Goal: Task Accomplishment & Management: Use online tool/utility

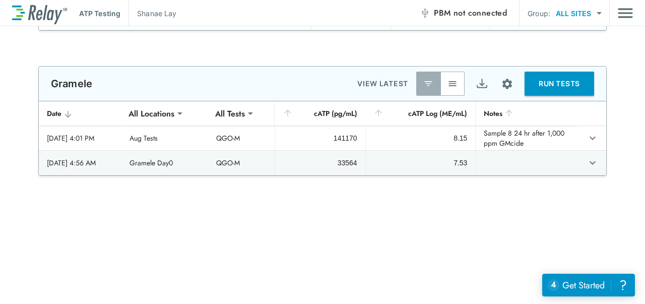
scroll to position [181, 0]
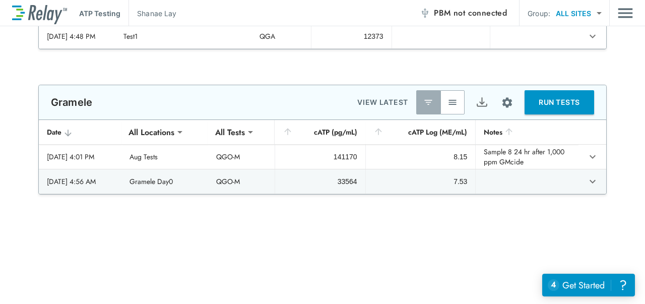
click at [552, 110] on button "RUN TESTS" at bounding box center [558, 102] width 69 height 24
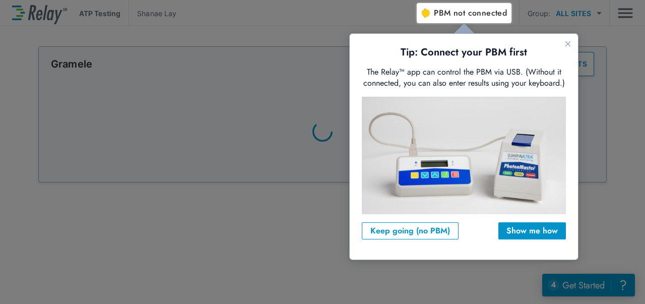
scroll to position [0, 0]
click at [568, 44] on icon "Close guide" at bounding box center [567, 43] width 5 height 5
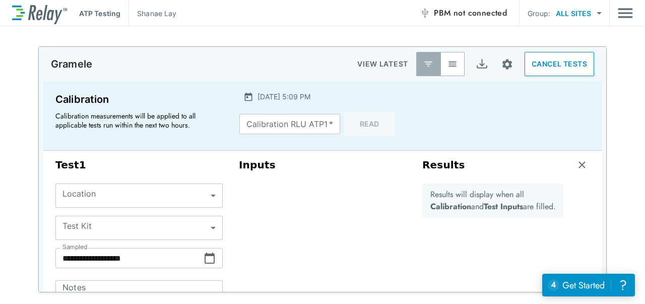
click at [457, 17] on span "not connected" at bounding box center [479, 13] width 53 height 12
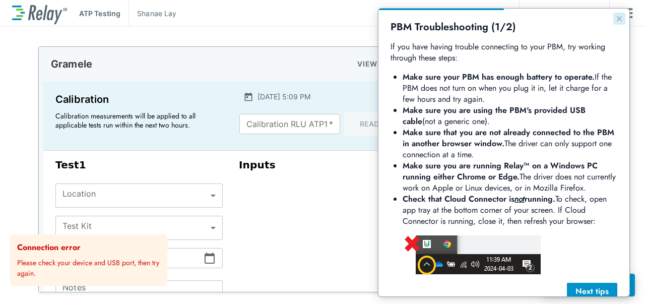
click at [615, 15] on icon "Close guide" at bounding box center [619, 19] width 8 height 8
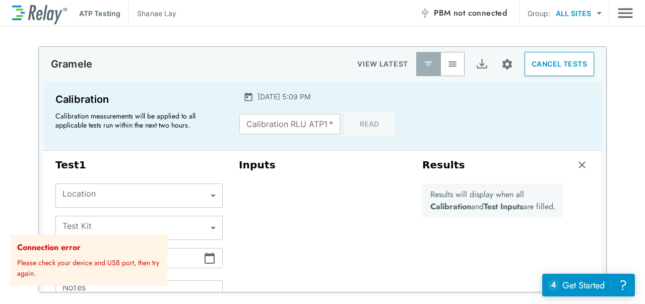
click at [466, 14] on span "not connected" at bounding box center [479, 13] width 53 height 12
click at [340, 257] on div "Inputs" at bounding box center [322, 254] width 183 height 198
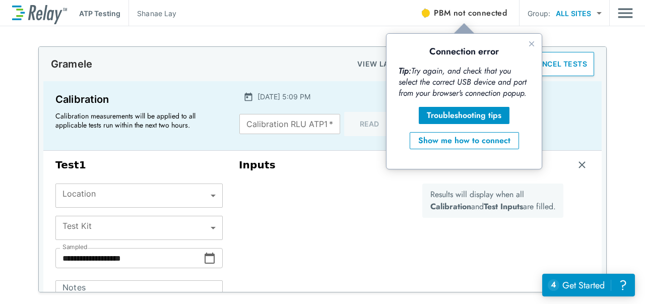
click at [424, 16] on div at bounding box center [425, 13] width 8 height 8
click at [530, 47] on icon "Close guide" at bounding box center [531, 44] width 8 height 8
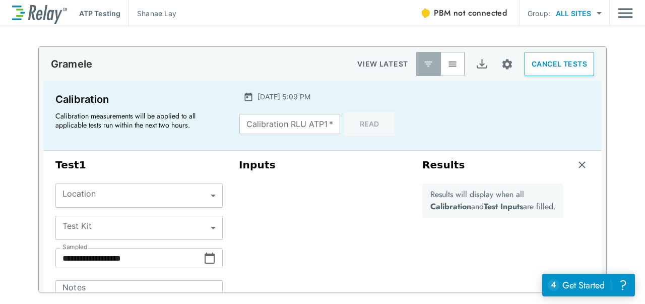
click at [334, 231] on div "Inputs" at bounding box center [322, 254] width 183 height 198
click at [148, 19] on div "ATP Testing Shanae Lay PBM not connected Group: ALL SITES ********* ​" at bounding box center [322, 13] width 620 height 26
click at [569, 13] on body "**********" at bounding box center [322, 152] width 645 height 304
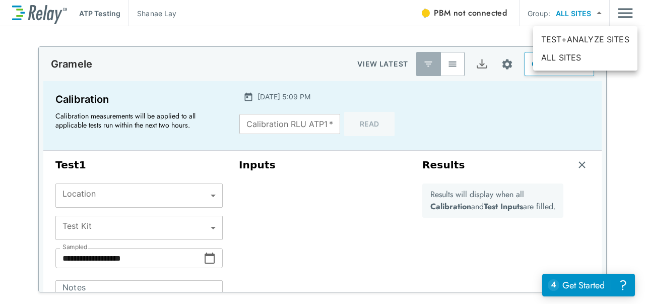
click at [305, 220] on div at bounding box center [322, 152] width 645 height 304
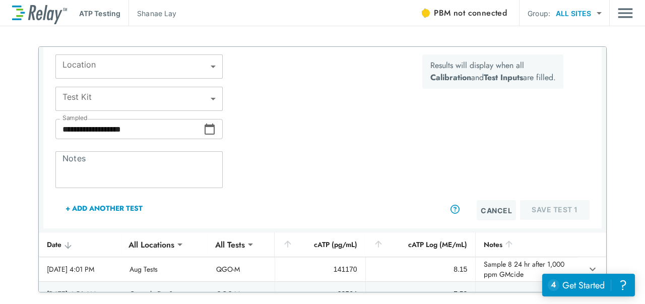
scroll to position [116, 0]
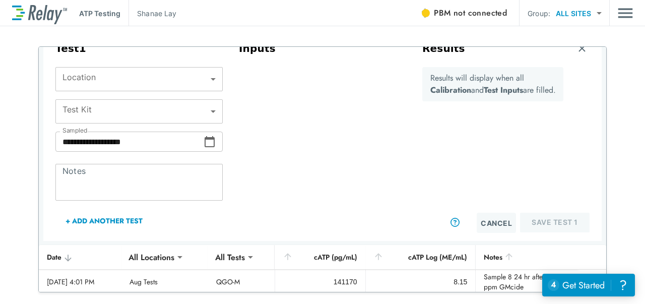
click at [195, 110] on body "**********" at bounding box center [322, 152] width 645 height 304
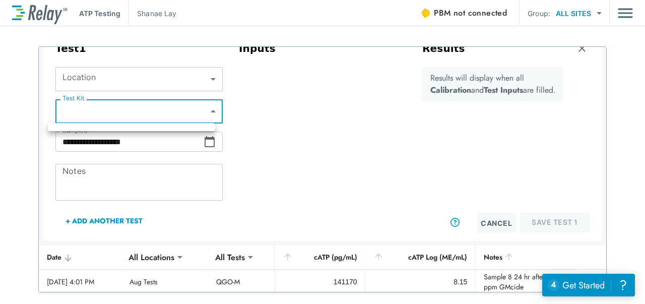
click at [201, 109] on div at bounding box center [322, 152] width 645 height 304
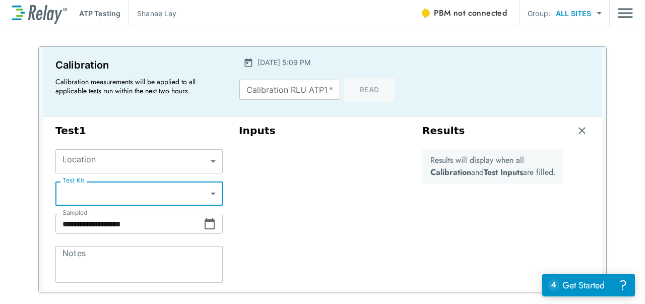
scroll to position [0, 0]
